Goal: Check status: Check status

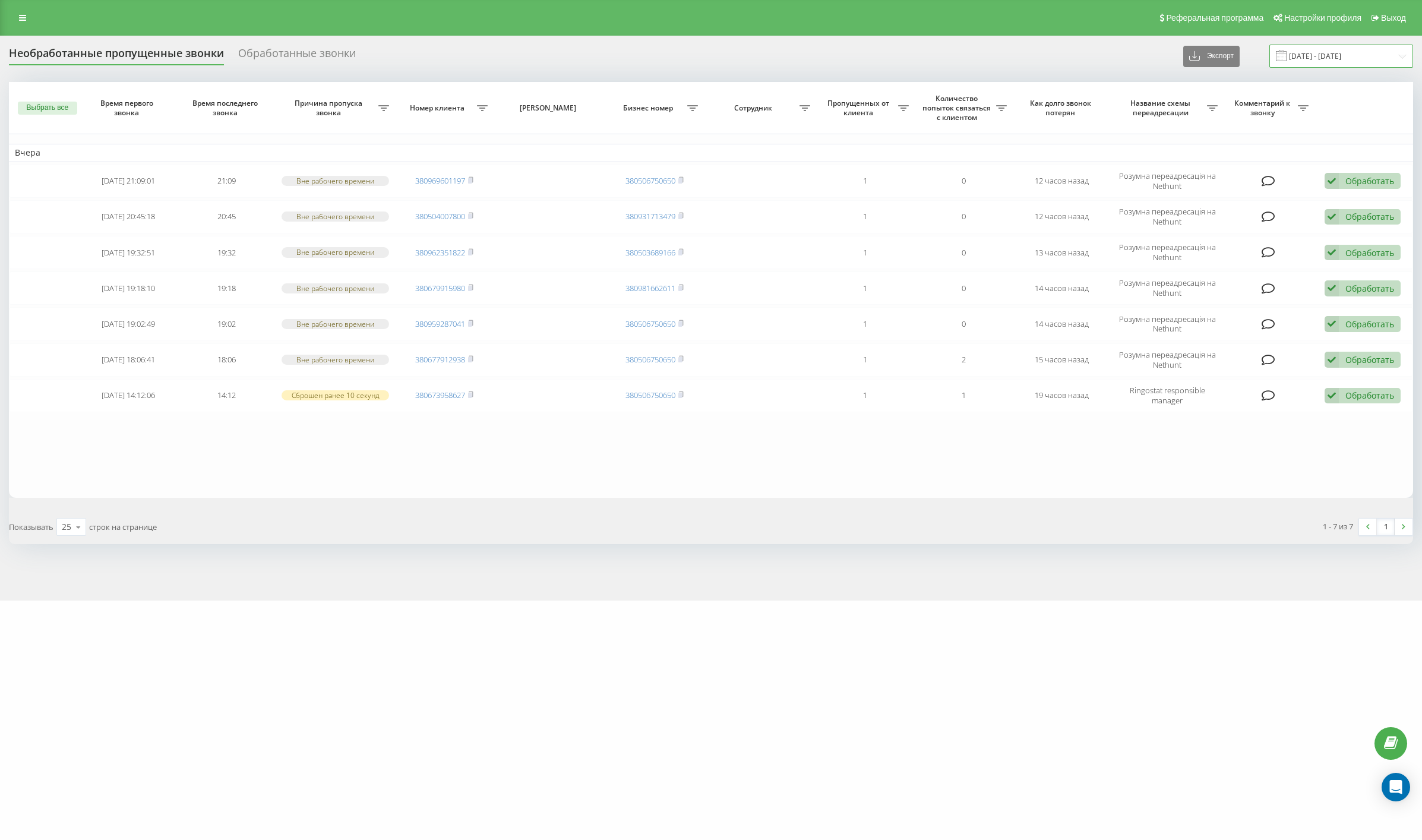
click at [1342, 61] on input "[DATE] - [DATE]" at bounding box center [1341, 56] width 144 height 23
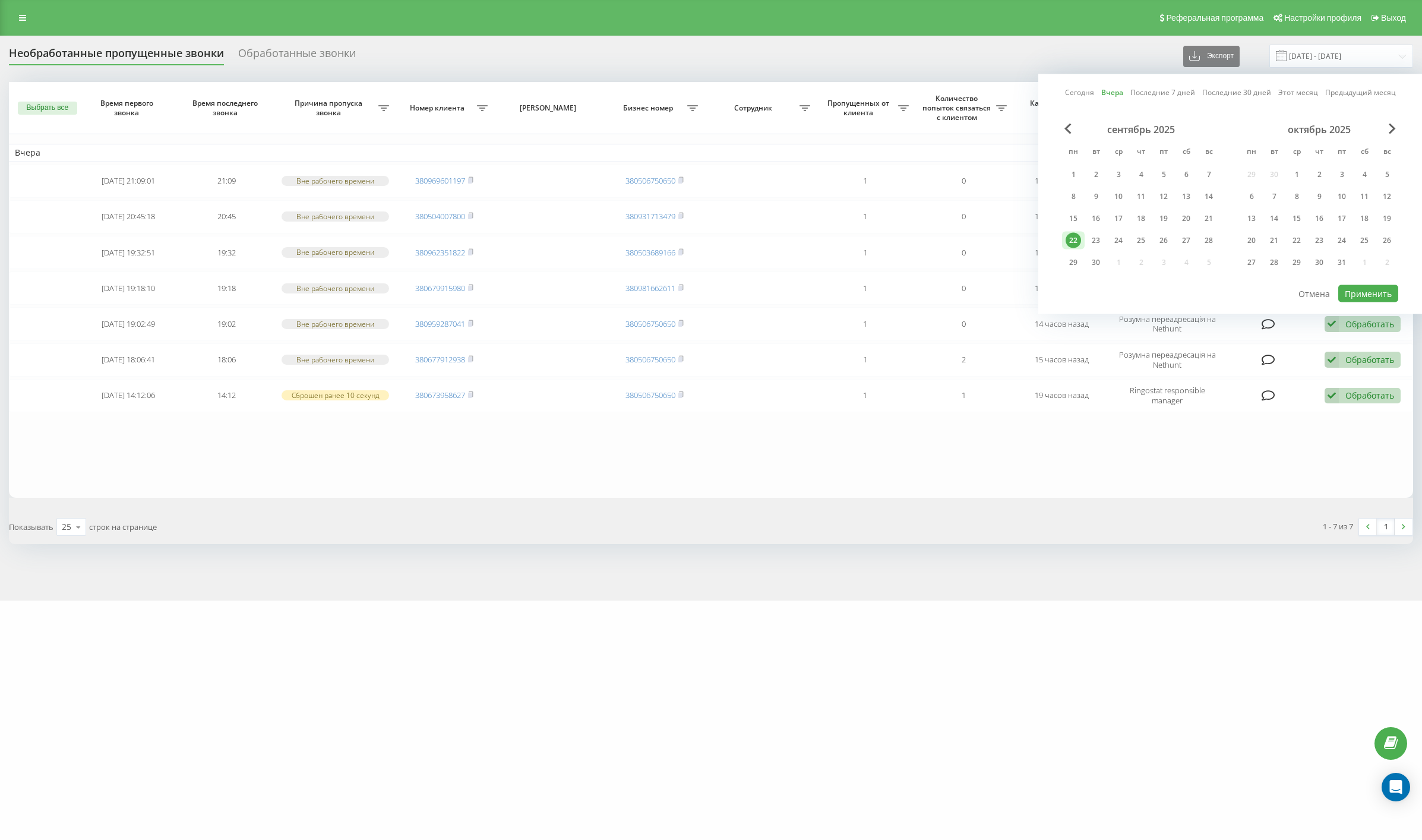
drag, startPoint x: 1077, startPoint y: 236, endPoint x: 1092, endPoint y: 236, distance: 15.0
click at [1079, 236] on div "22" at bounding box center [1073, 241] width 16 height 16
click at [1093, 235] on div "23" at bounding box center [1096, 241] width 16 height 16
click at [1382, 293] on button "Применить" at bounding box center [1368, 294] width 60 height 17
type input "[DATE] - [DATE]"
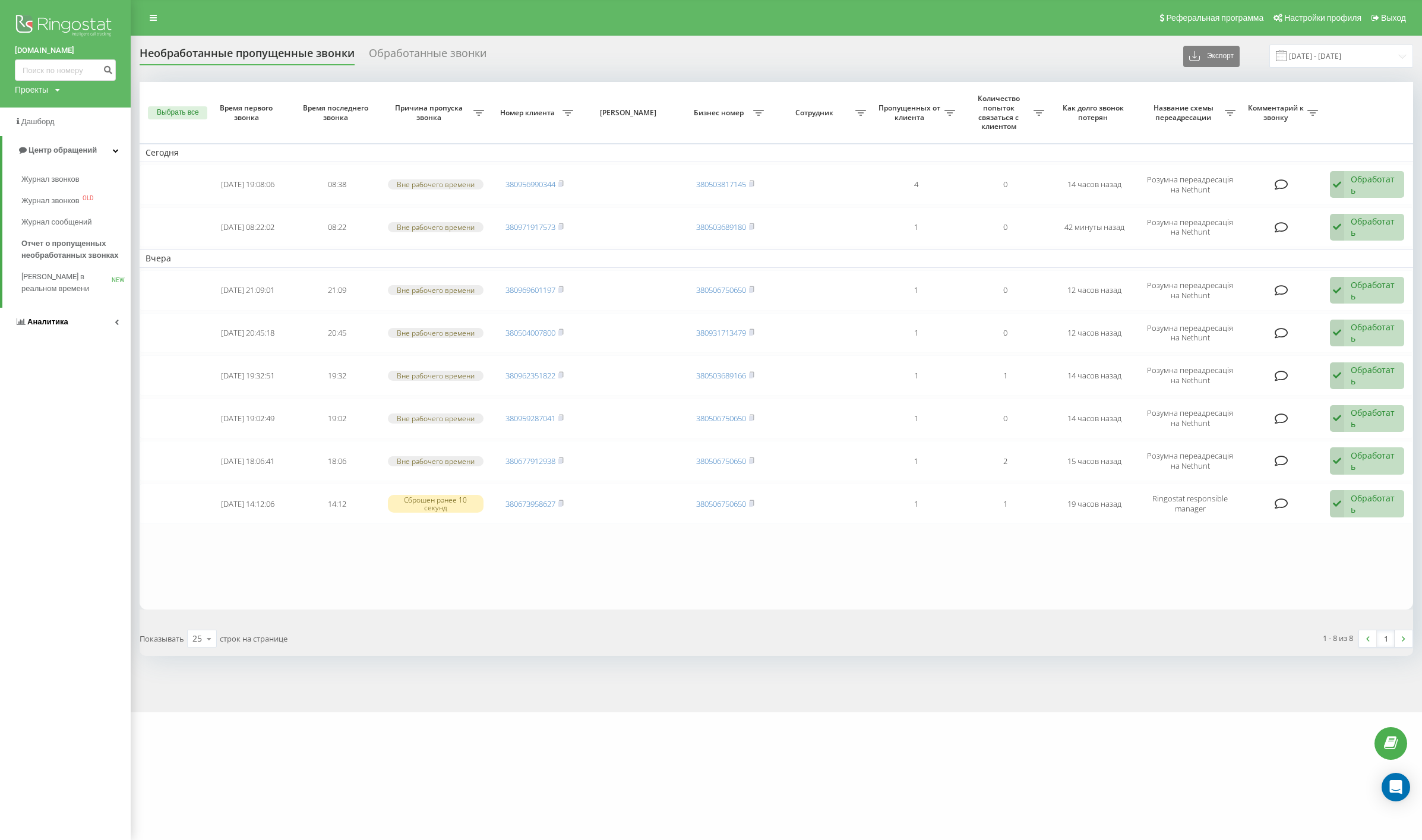
click at [69, 325] on link "Аналитика" at bounding box center [65, 321] width 131 height 28
click at [71, 369] on span "Отчет об эффективности работы сотрудников" at bounding box center [72, 377] width 103 height 24
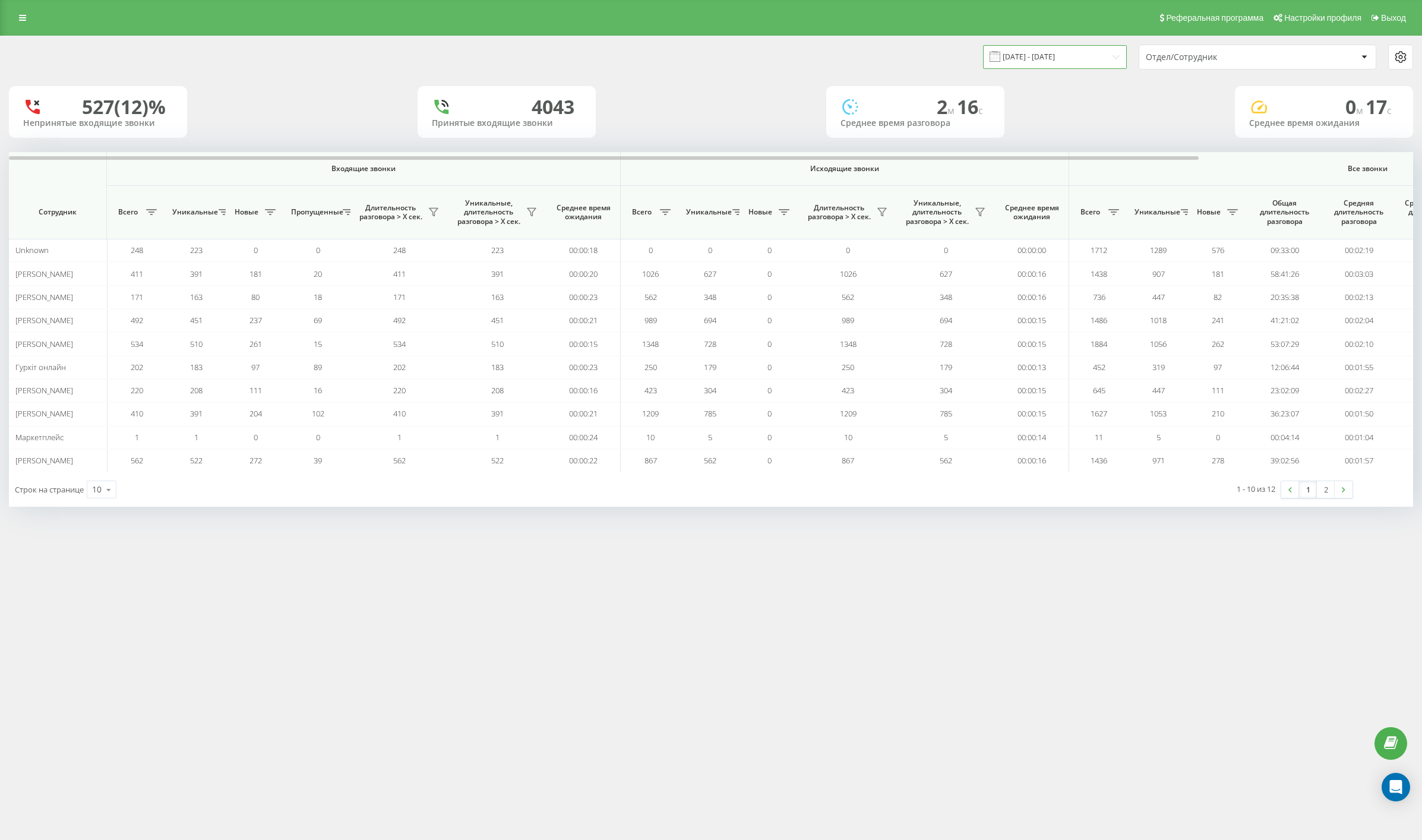
click at [1083, 57] on input "23.08.2025 - 23.09.2025" at bounding box center [1055, 57] width 144 height 23
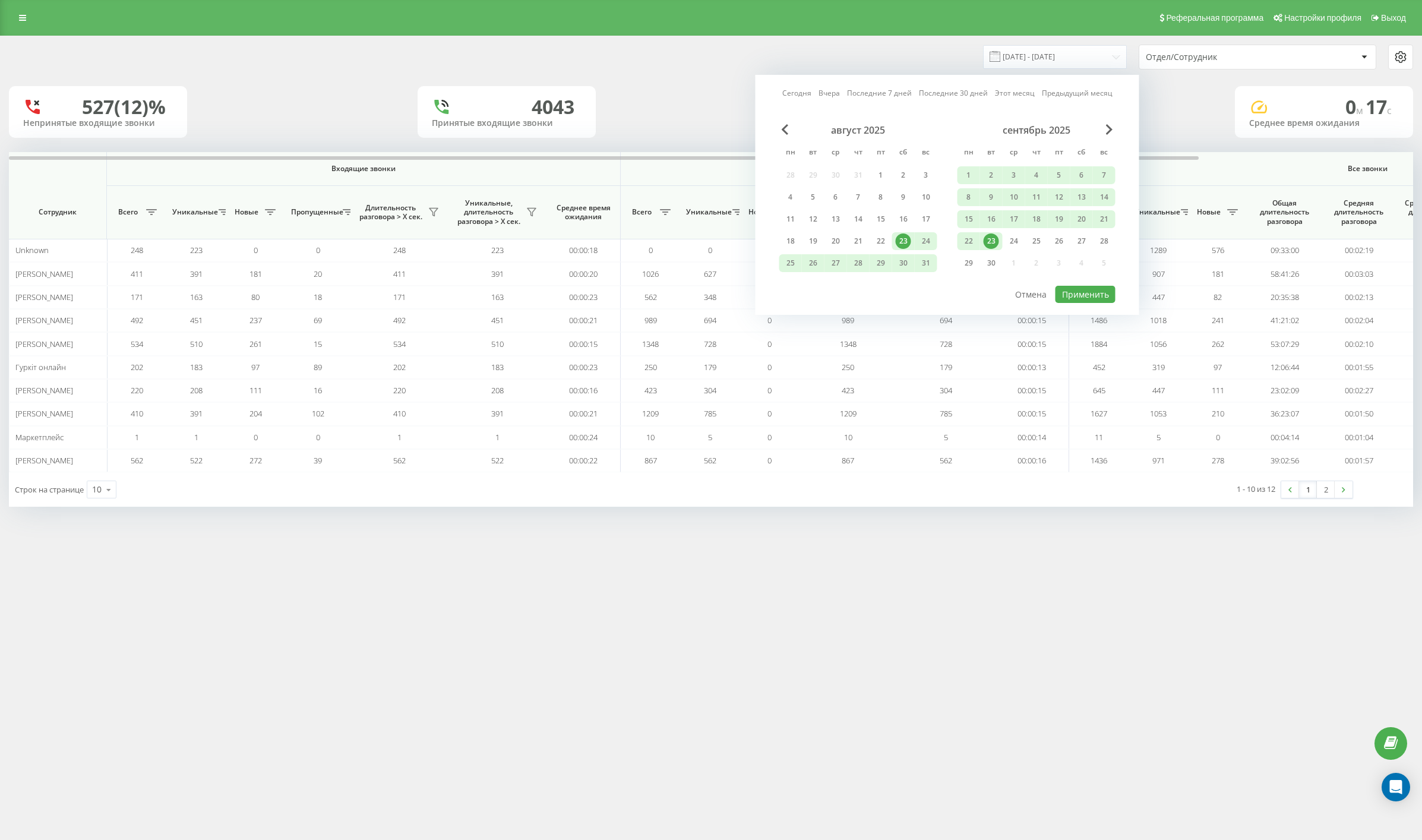
click at [991, 238] on div "23" at bounding box center [991, 241] width 16 height 16
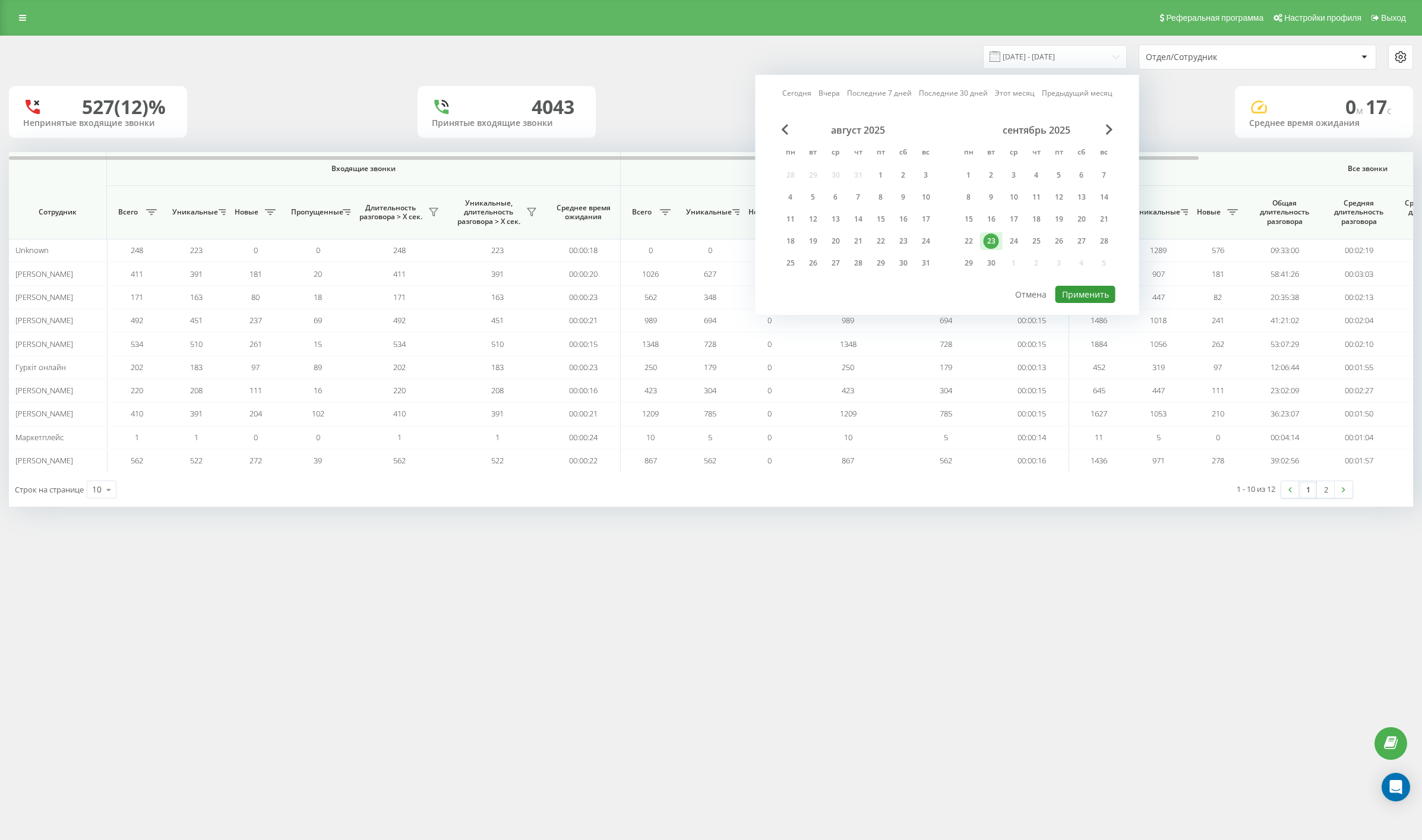
drag, startPoint x: 1084, startPoint y: 289, endPoint x: 1077, endPoint y: 289, distance: 7.0
click at [1082, 289] on button "Применить" at bounding box center [1085, 294] width 60 height 17
type input "23.09.2025 - 23.09.2025"
